Goal: Information Seeking & Learning: Stay updated

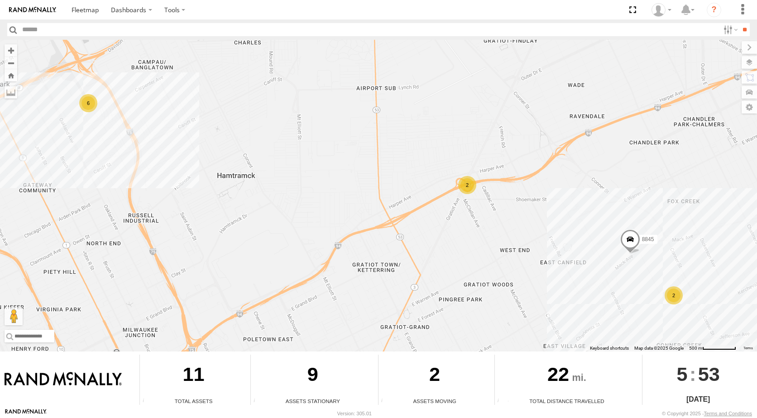
click at [464, 190] on div "2" at bounding box center [467, 185] width 18 height 18
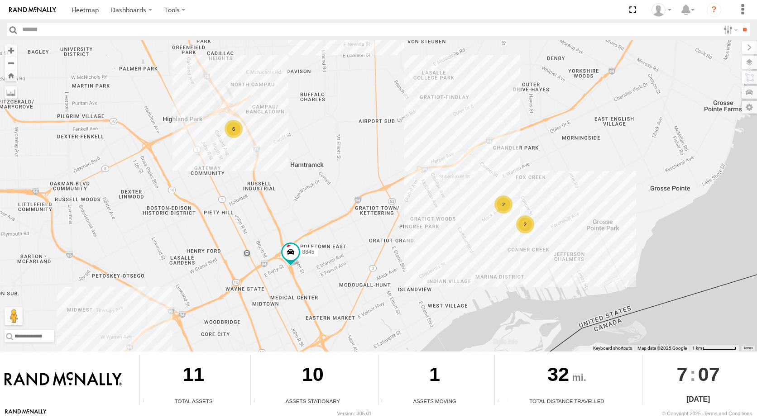
click at [521, 228] on div "2" at bounding box center [525, 225] width 18 height 18
